Goal: Task Accomplishment & Management: Manage account settings

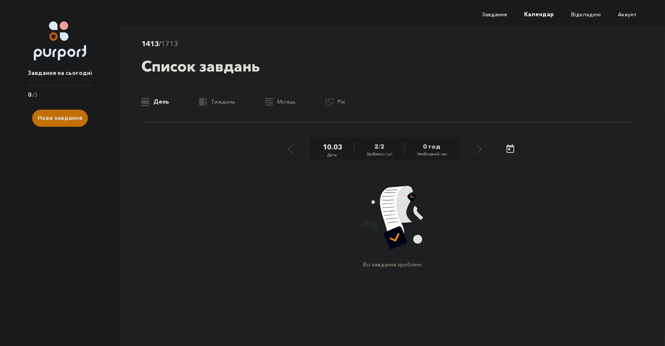
click at [63, 89] on link "Завдання на сьогодні 0 / 3" at bounding box center [60, 79] width 64 height 39
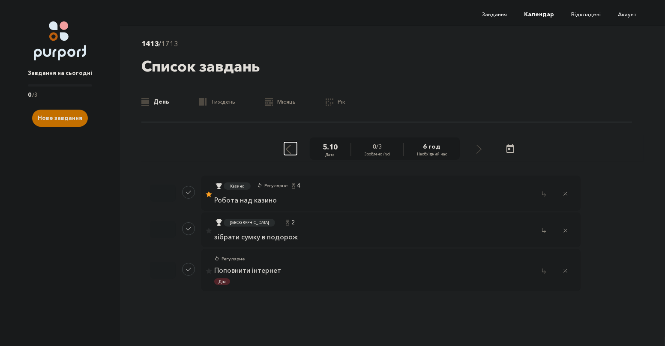
click at [292, 146] on div "Select previous day" at bounding box center [288, 148] width 8 height 11
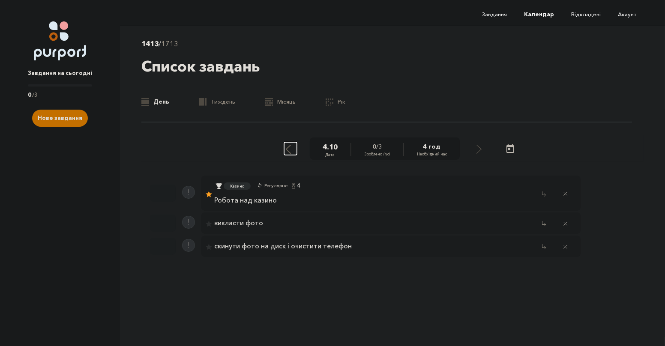
click at [292, 146] on div "Select previous day" at bounding box center [288, 148] width 8 height 11
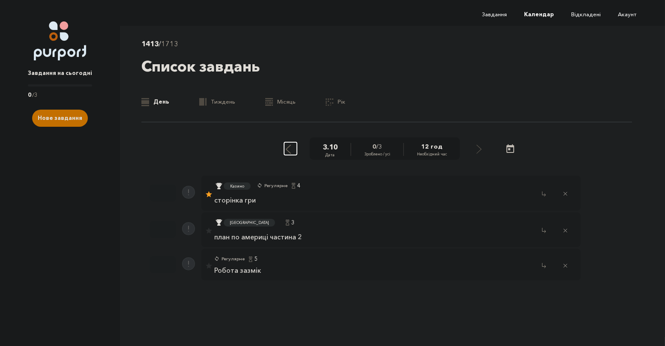
click at [292, 144] on div "Select previous day" at bounding box center [288, 148] width 8 height 11
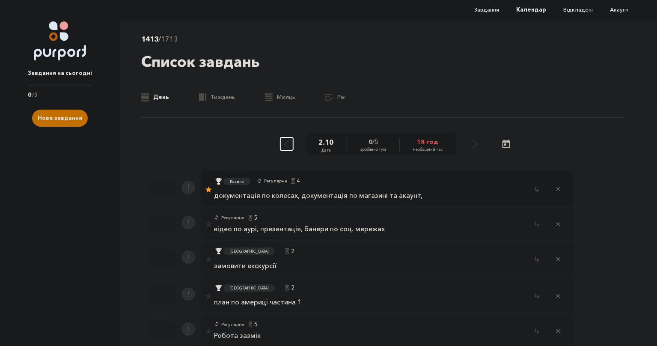
scroll to position [7, 0]
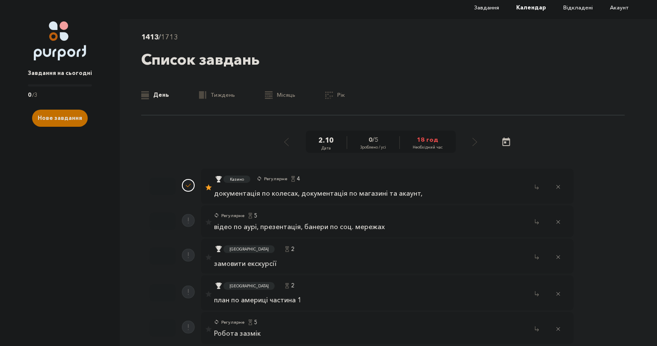
click at [185, 185] on button "Done task" at bounding box center [188, 185] width 13 height 13
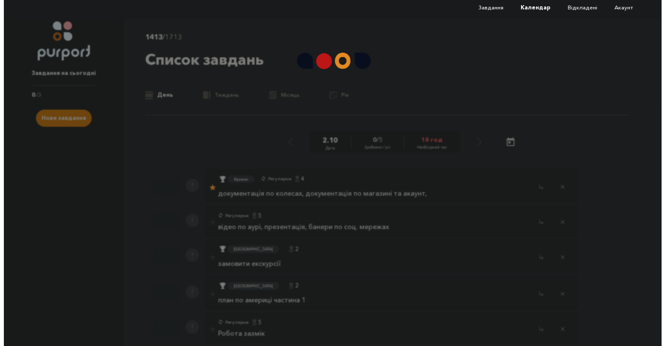
scroll to position [0, 0]
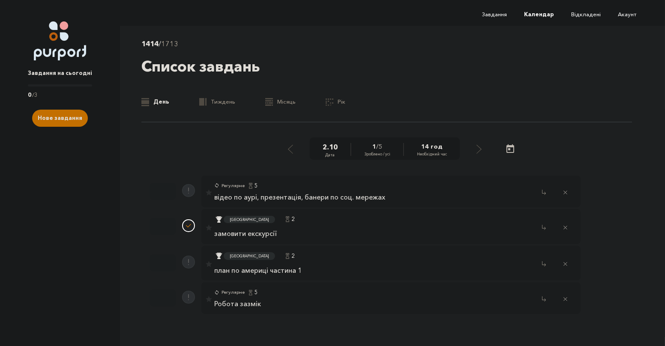
click at [188, 224] on button "Done task" at bounding box center [188, 225] width 13 height 13
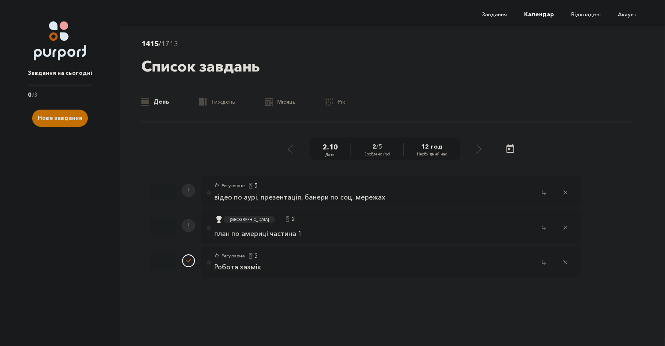
click at [191, 257] on button "Done task" at bounding box center [188, 260] width 13 height 13
click at [224, 198] on p "відео по аурі, презентація, банери по соц. мережах" at bounding box center [299, 198] width 171 height 8
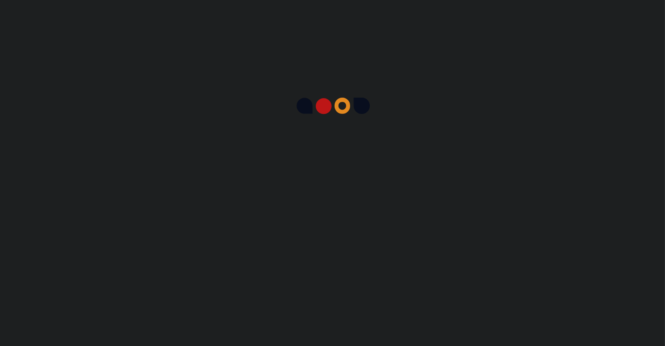
select select "5"
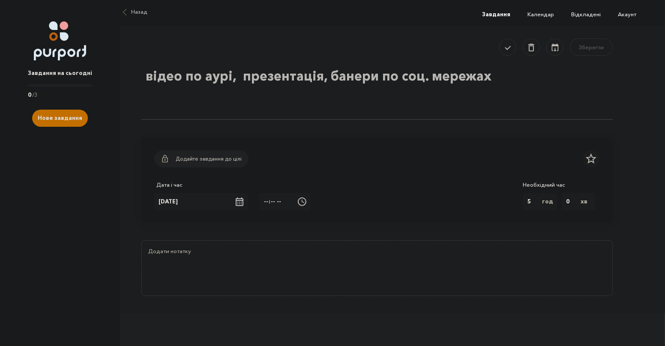
drag, startPoint x: 238, startPoint y: 79, endPoint x: 229, endPoint y: 75, distance: 10.2
click at [141, 74] on textarea "відео по аурі, презентація, банери по соц. мережах" at bounding box center [376, 92] width 471 height 56
click at [237, 77] on textarea "відео по аурі, презентація, банери по соц. мережах" at bounding box center [376, 92] width 471 height 56
click at [243, 76] on textarea "відео по аурі, презентація, банери по соц. мережах" at bounding box center [376, 92] width 471 height 56
drag, startPoint x: 235, startPoint y: 75, endPoint x: 135, endPoint y: 76, distance: 99.8
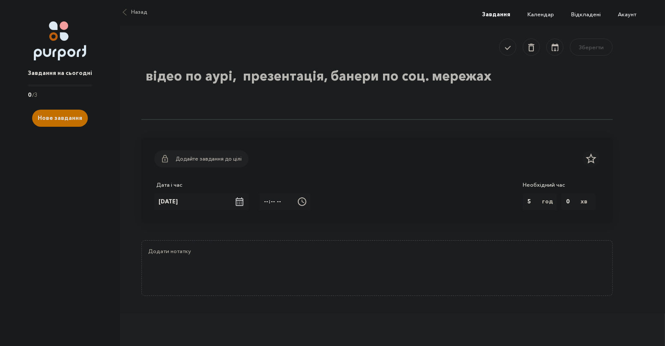
click at [141, 76] on textarea "відео по аурі, презентація, банери по соц. мережах" at bounding box center [376, 92] width 471 height 56
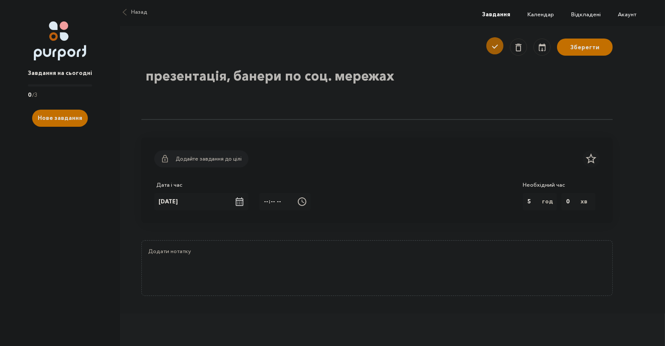
type textarea "презентація, банери по соц. мережах"
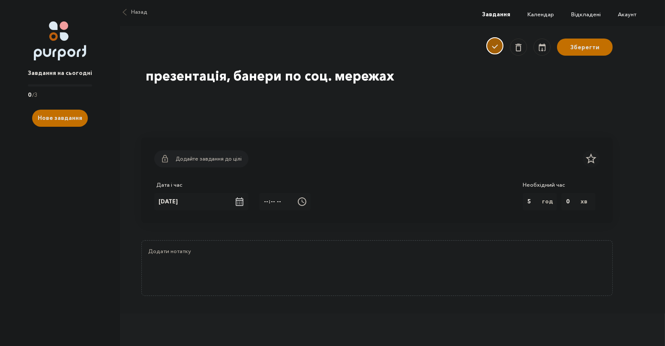
click at [498, 46] on div "Done single task" at bounding box center [494, 46] width 11 height 10
click at [579, 51] on button "Зберегти" at bounding box center [585, 45] width 56 height 17
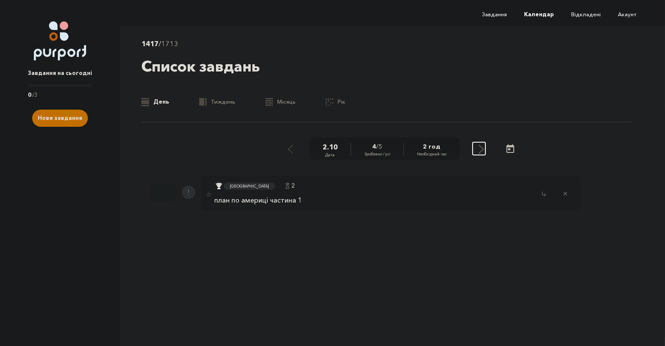
click at [483, 150] on icon "Select next day" at bounding box center [480, 149] width 5 height 9
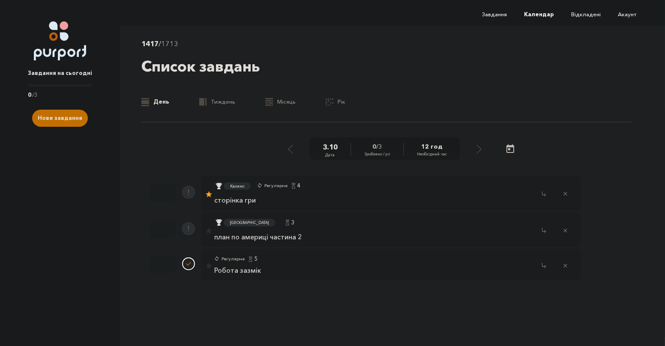
click at [187, 263] on button "Done task" at bounding box center [188, 263] width 13 height 13
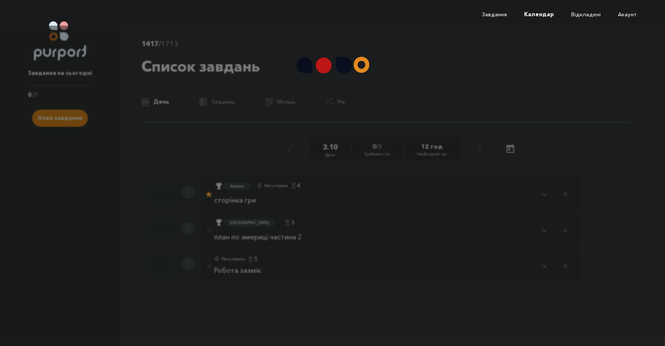
click at [477, 152] on div at bounding box center [332, 181] width 665 height 311
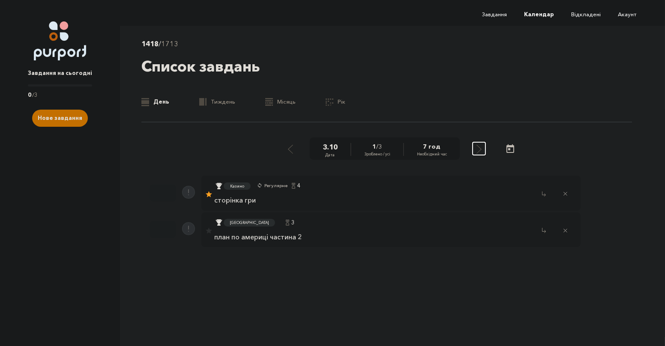
click at [479, 151] on div "Select next day" at bounding box center [479, 148] width 8 height 11
click at [489, 148] on div "4 . 10 Дата 0 / 3 Зроблено / усі 4 год Необхідний час" at bounding box center [392, 148] width 502 height 27
click at [485, 148] on button "Select next day" at bounding box center [478, 148] width 13 height 13
click at [540, 271] on button "Close popup" at bounding box center [543, 270] width 13 height 13
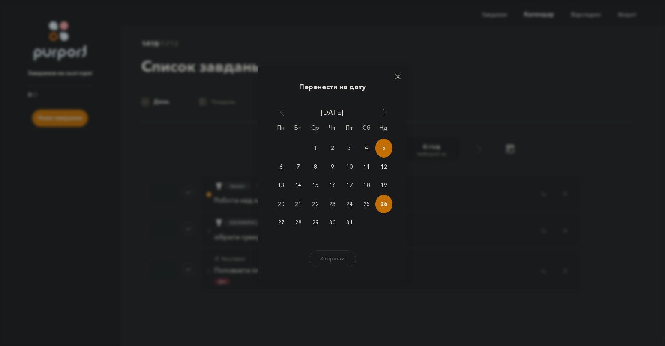
click at [381, 204] on div "26" at bounding box center [383, 204] width 17 height 19
click at [335, 262] on button "Зберегти" at bounding box center [332, 257] width 51 height 17
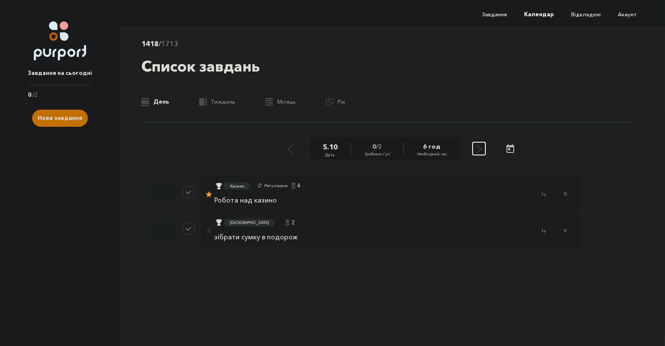
click at [480, 150] on icon "Select next day" at bounding box center [478, 149] width 5 height 9
click at [259, 258] on link "Робота зазмік" at bounding box center [253, 257] width 78 height 8
select select "5"
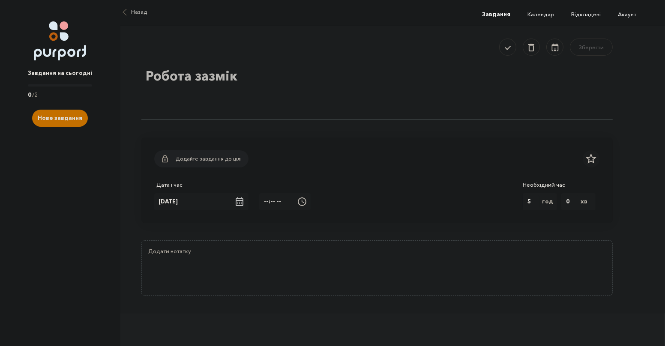
click at [252, 77] on textarea "Робота зазмік" at bounding box center [376, 92] width 471 height 56
drag, startPoint x: 147, startPoint y: 74, endPoint x: 255, endPoint y: 80, distance: 107.6
click at [253, 81] on textarea "Робота зазмік" at bounding box center [376, 92] width 471 height 56
paste textarea "ідео по аурі,"
type textarea "відео по аурі,"
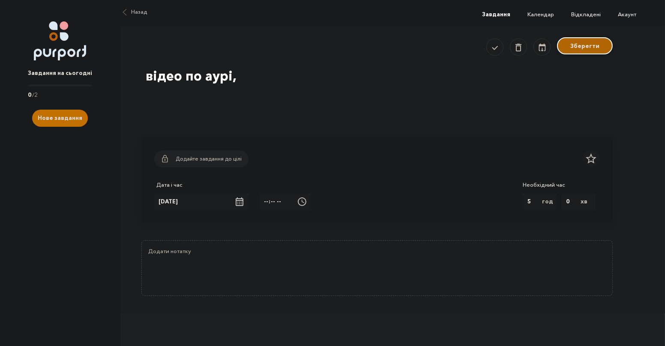
click at [597, 53] on button "Зберегти" at bounding box center [585, 45] width 56 height 17
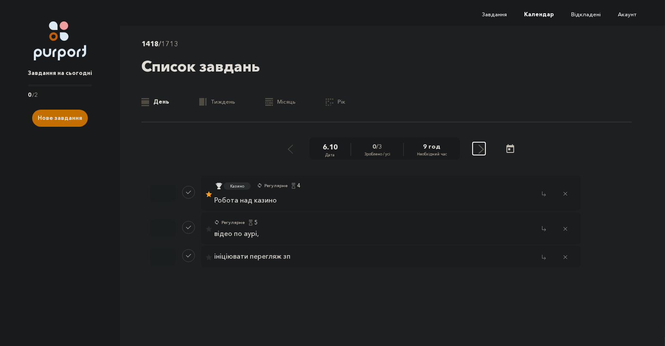
click at [480, 149] on icon "Select next day" at bounding box center [480, 149] width 5 height 9
click at [477, 149] on div "Select next day" at bounding box center [479, 148] width 8 height 11
click at [477, 149] on button "Select next day" at bounding box center [478, 148] width 13 height 13
click at [477, 149] on div "Select next day" at bounding box center [481, 148] width 8 height 11
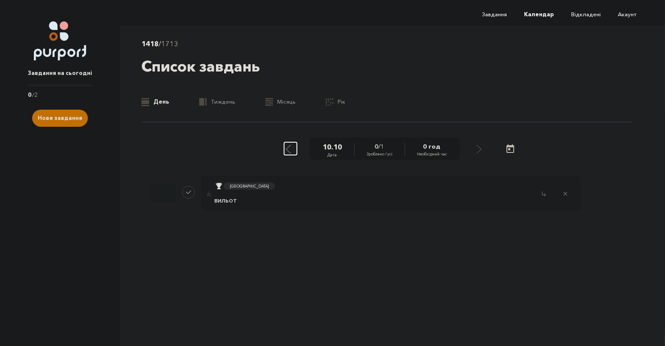
click at [292, 149] on div "Select previous day" at bounding box center [288, 148] width 8 height 11
click at [291, 150] on icon "Select previous day" at bounding box center [288, 149] width 5 height 9
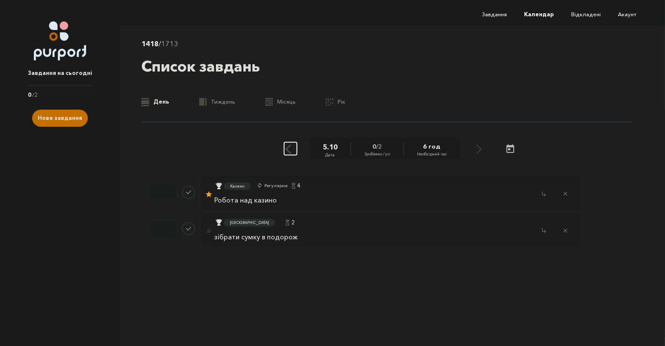
click at [291, 151] on icon "Select previous day" at bounding box center [288, 149] width 5 height 9
click at [480, 148] on icon "Select next day" at bounding box center [480, 149] width 5 height 9
